Goal: Register for event/course

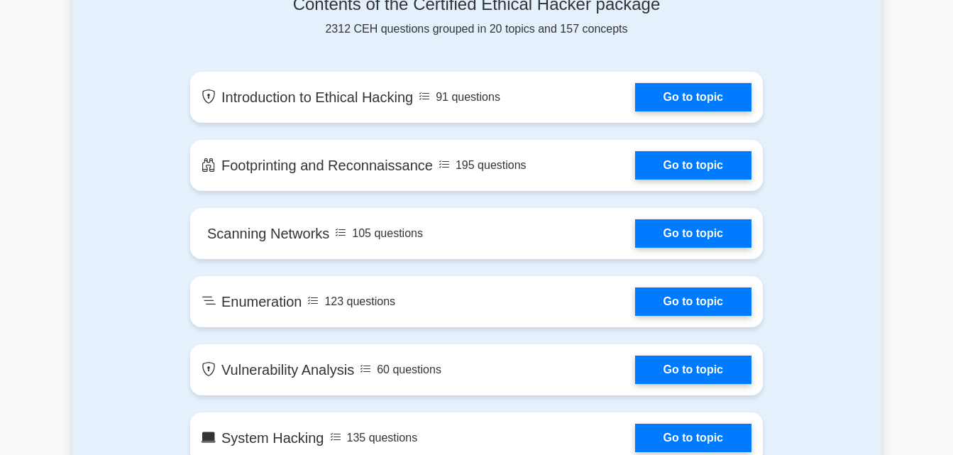
scroll to position [797, 0]
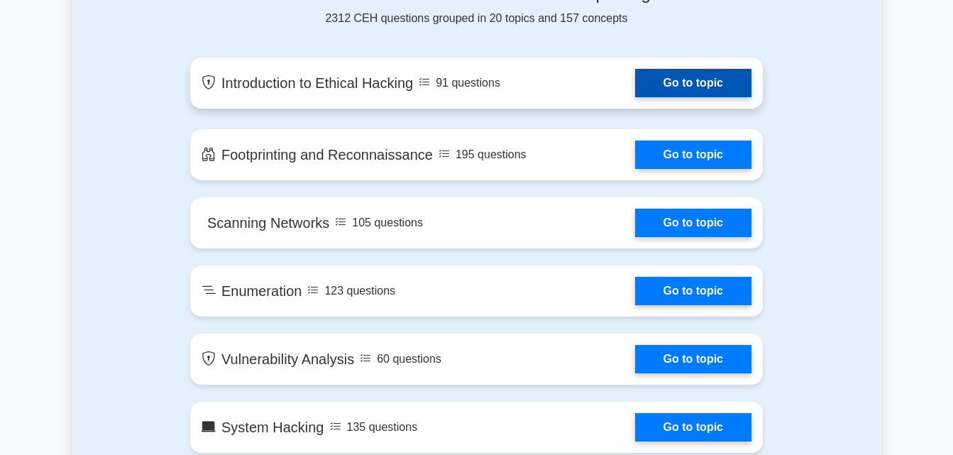
click at [657, 84] on link "Go to topic" at bounding box center [693, 83] width 116 height 28
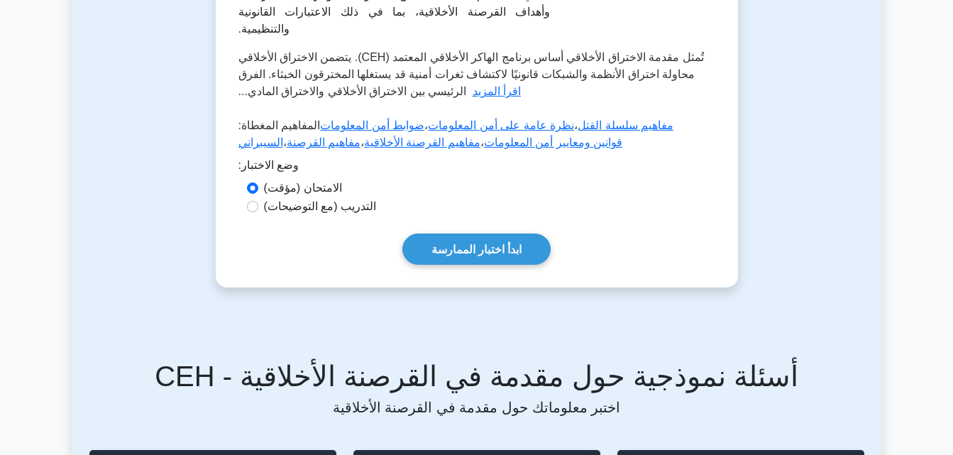
scroll to position [317, 0]
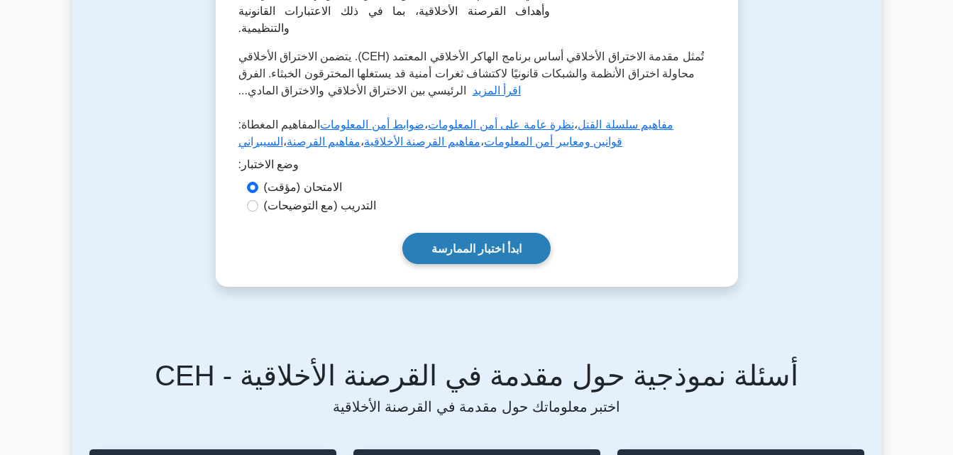
click at [422, 251] on link "ابدأ اختبار الممارسة" at bounding box center [476, 248] width 149 height 31
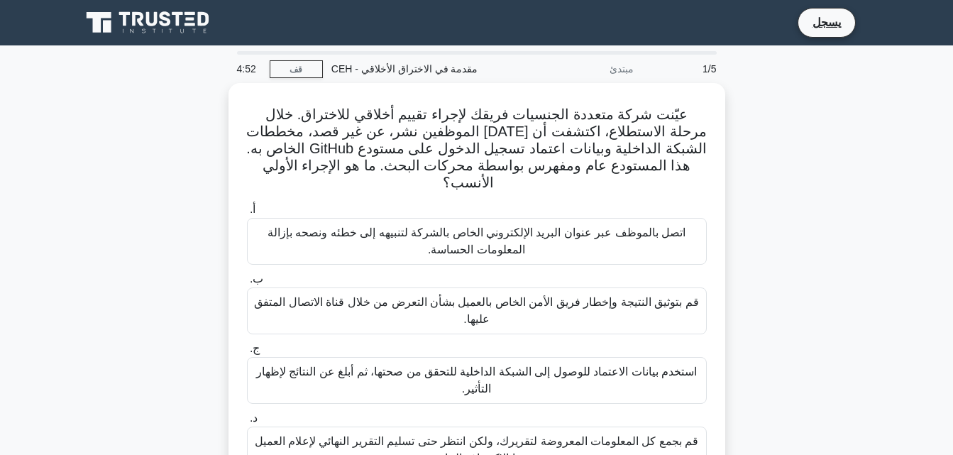
click at [846, 138] on div "عيّنت شركة متعددة الجنسيات فريقك لإجراء تقييم أخلاقي للاختراق. خلال مرحلة الاست…" at bounding box center [476, 296] width 809 height 427
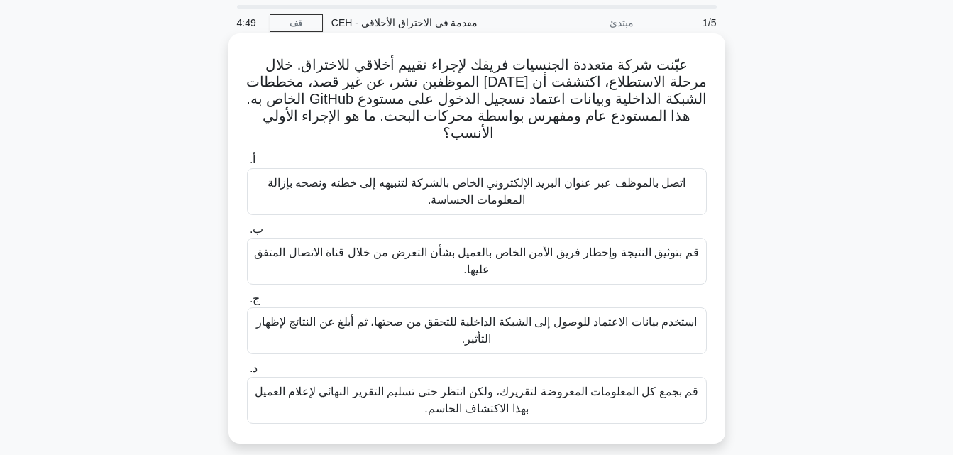
click at [493, 225] on label "ب. قم بتوثيق النتيجة وإخطار فريق الأمن الخاص بالعميل بشأن التعرض من خلال قناة ا…" at bounding box center [477, 253] width 460 height 64
click at [247, 225] on input "ب. قم بتوثيق النتيجة وإخطار فريق الأمن الخاص بالعميل بشأن التعرض من خلال قناة ا…" at bounding box center [247, 229] width 0 height 9
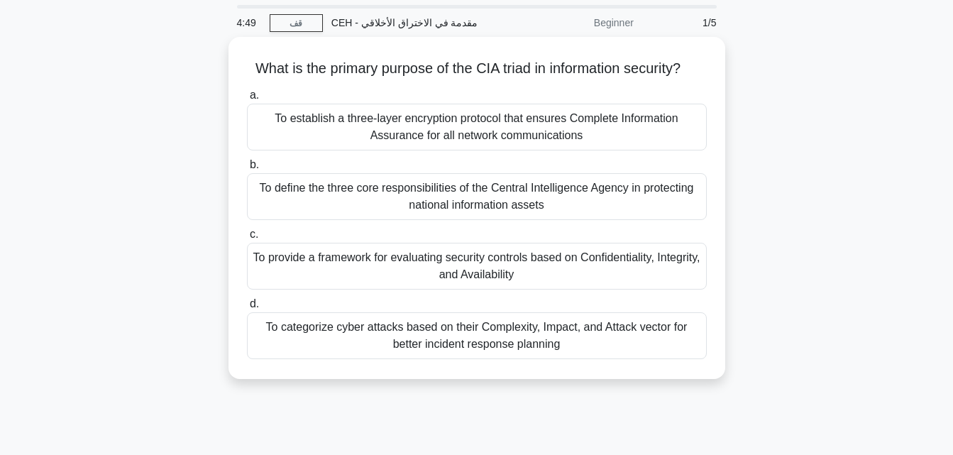
scroll to position [0, 0]
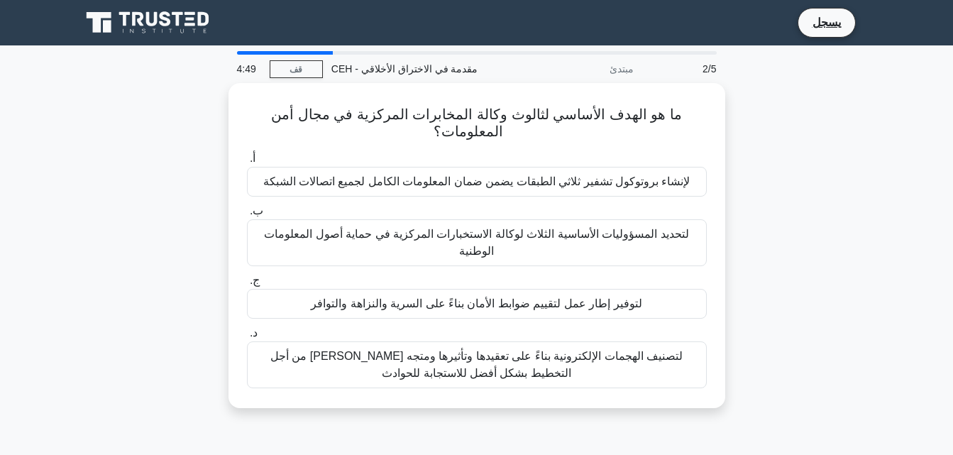
click at [493, 225] on div "أ. لإنشاء بروتوكول تشفير ثلاثي الطبقات يضمن ضمان المعلومات الكامل لجميع اتصالات…" at bounding box center [477, 269] width 477 height 244
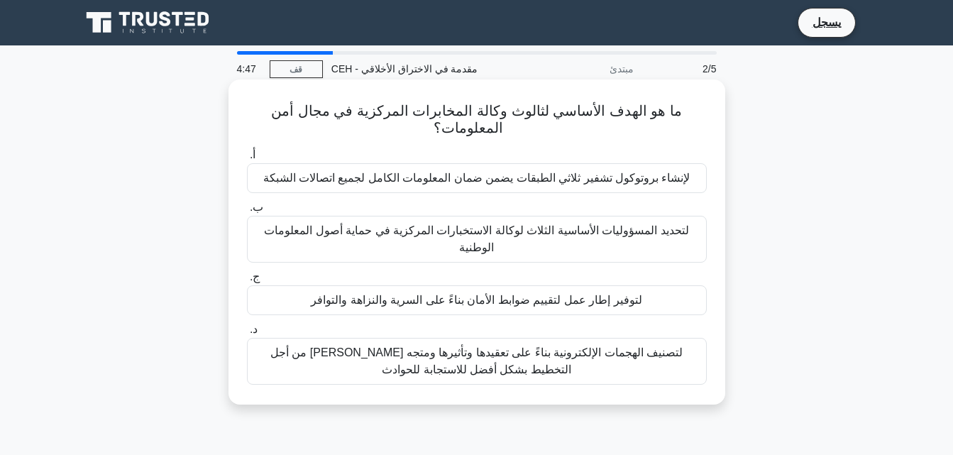
click at [427, 170] on font "لإنشاء بروتوكول تشفير ثلاثي الطبقات يضمن ضمان المعلومات الكامل لجميع اتصالات ال…" at bounding box center [476, 178] width 427 height 17
click at [247, 160] on input "أ. لإنشاء بروتوكول تشفير ثلاثي الطبقات يضمن ضمان المعلومات الكامل لجميع اتصالات…" at bounding box center [247, 154] width 0 height 9
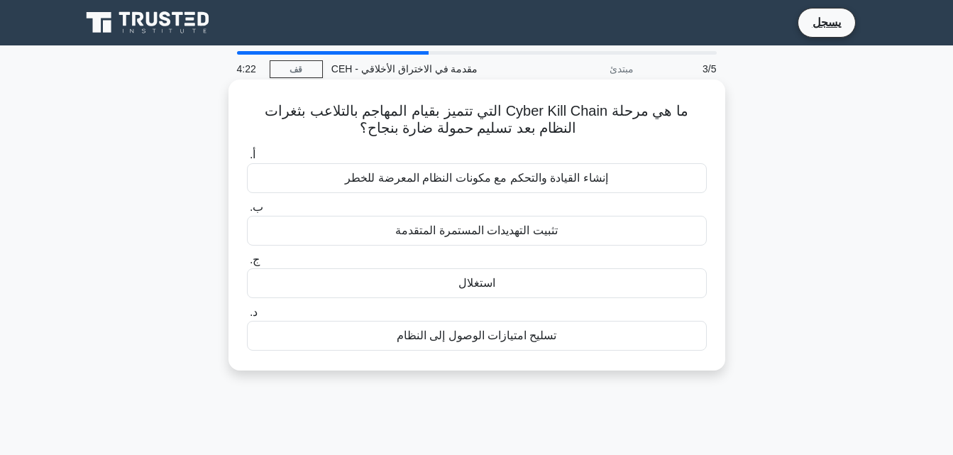
click at [479, 283] on font "استغلال" at bounding box center [477, 283] width 37 height 12
click at [247, 265] on input "ج. استغلال" at bounding box center [247, 260] width 0 height 9
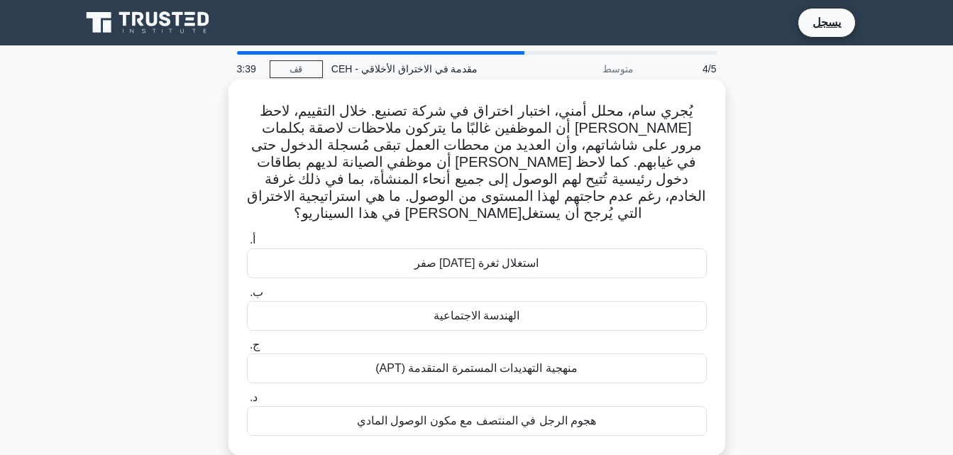
click at [483, 309] on font "الهندسة الاجتماعية" at bounding box center [477, 315] width 86 height 12
click at [247, 297] on input "ب. الهندسة الاجتماعية" at bounding box center [247, 292] width 0 height 9
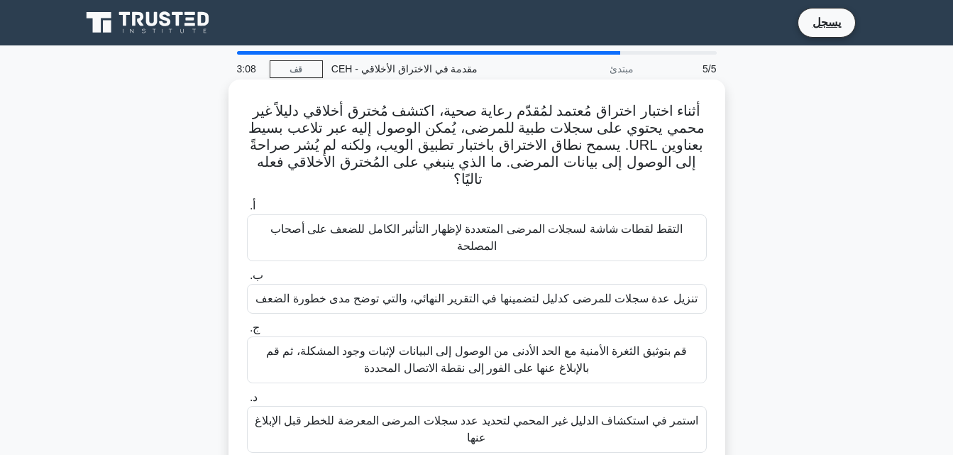
click at [463, 351] on font "قم بتوثيق الثغرة الأمنية مع الحد الأدنى من الوصول إلى البيانات لإثبات وجود المش…" at bounding box center [477, 359] width 422 height 29
click at [247, 333] on input "ج. قم بتوثيق الثغرة الأمنية مع الحد الأدنى من الوصول إلى البيانات لإثبات وجود ا…" at bounding box center [247, 328] width 0 height 9
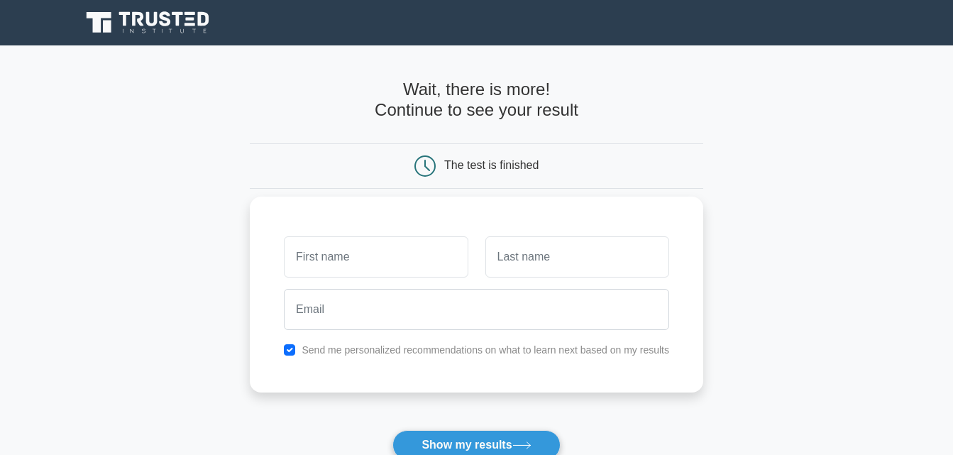
click at [410, 246] on input "text" at bounding box center [376, 256] width 184 height 41
type input "Amine"
click at [517, 262] on input "text" at bounding box center [578, 256] width 184 height 41
type input "Ben"
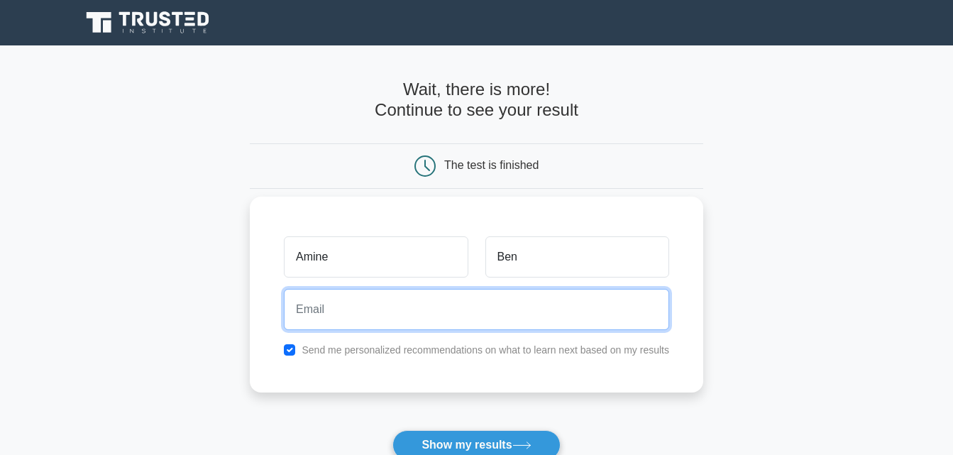
click at [525, 306] on input "email" at bounding box center [476, 309] width 385 height 41
type input "amibeodhgl@gmail.com"
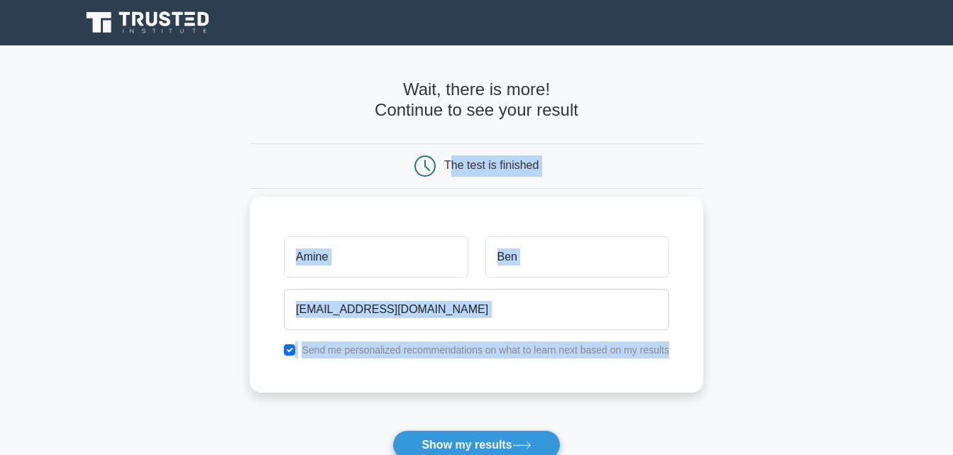
drag, startPoint x: 454, startPoint y: 170, endPoint x: 471, endPoint y: 367, distance: 198.1
click at [471, 367] on form "Wait, there is more! Continue to see your result The test is finished Amine Ben" at bounding box center [477, 301] width 454 height 443
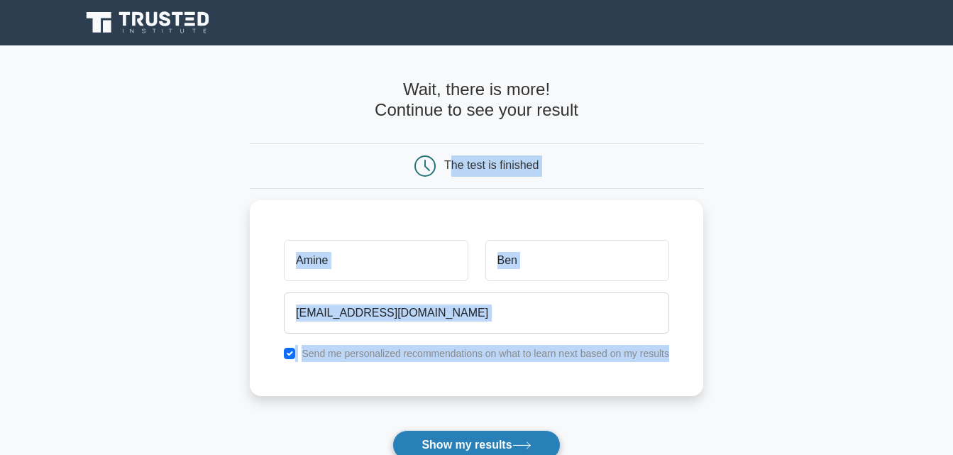
click at [528, 445] on icon at bounding box center [522, 446] width 19 height 8
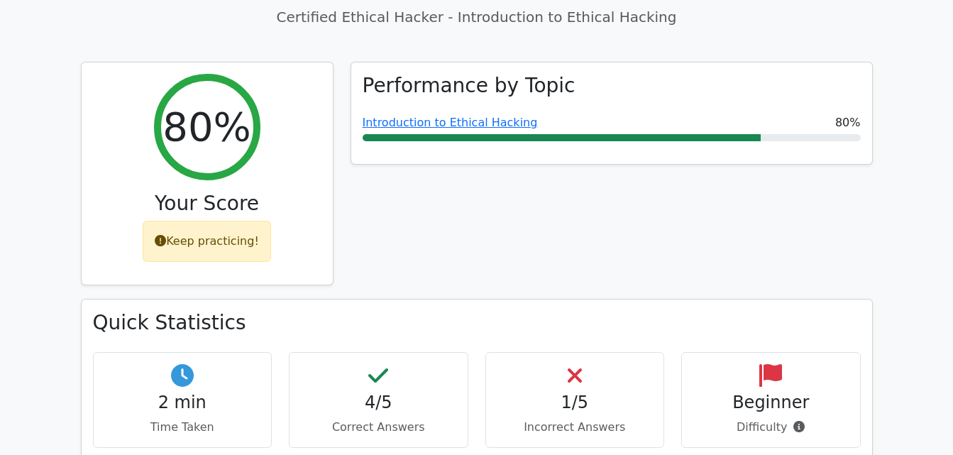
scroll to position [536, 0]
